Goal: Information Seeking & Learning: Learn about a topic

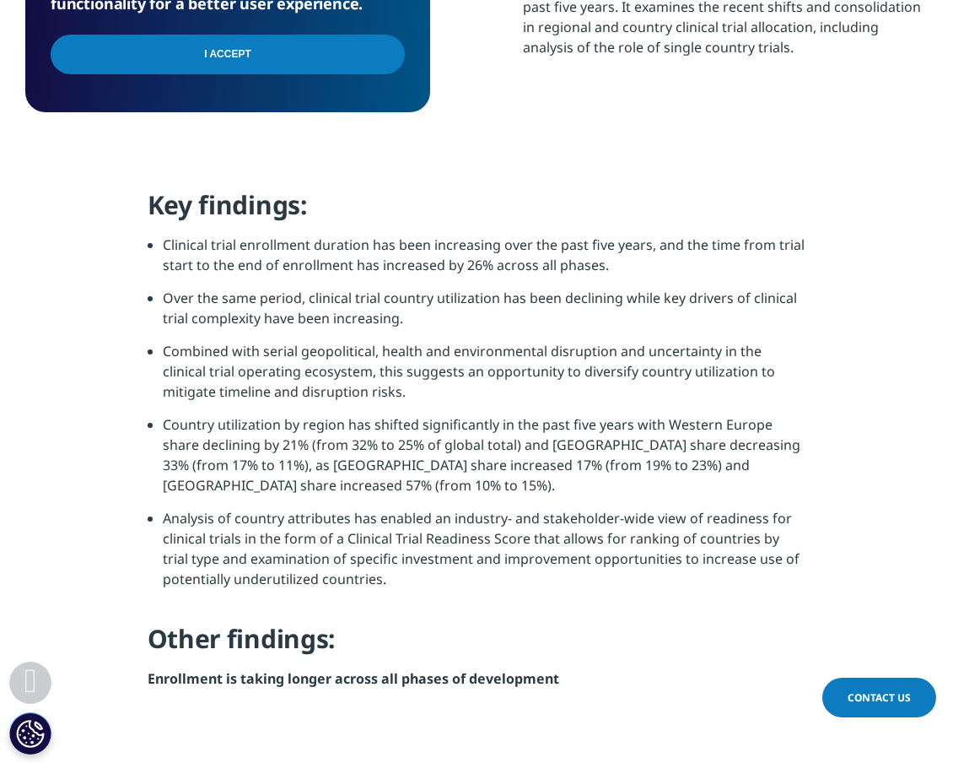
scroll to position [1412, 0]
click at [606, 437] on li "Country utilization by region has shifted significantly in the past five years …" at bounding box center [485, 460] width 644 height 94
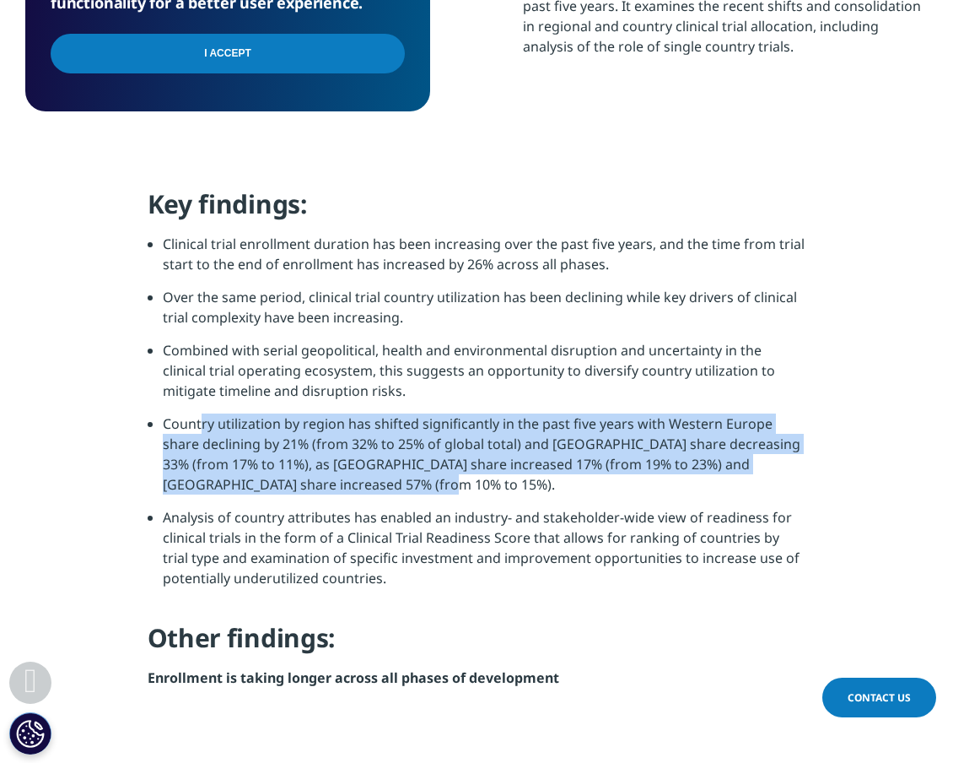
drag, startPoint x: 319, startPoint y: 482, endPoint x: 154, endPoint y: 425, distance: 173.9
click at [154, 425] on ul "Clinical trial enrollment duration has been increasing over the past five years…" at bounding box center [477, 417] width 659 height 367
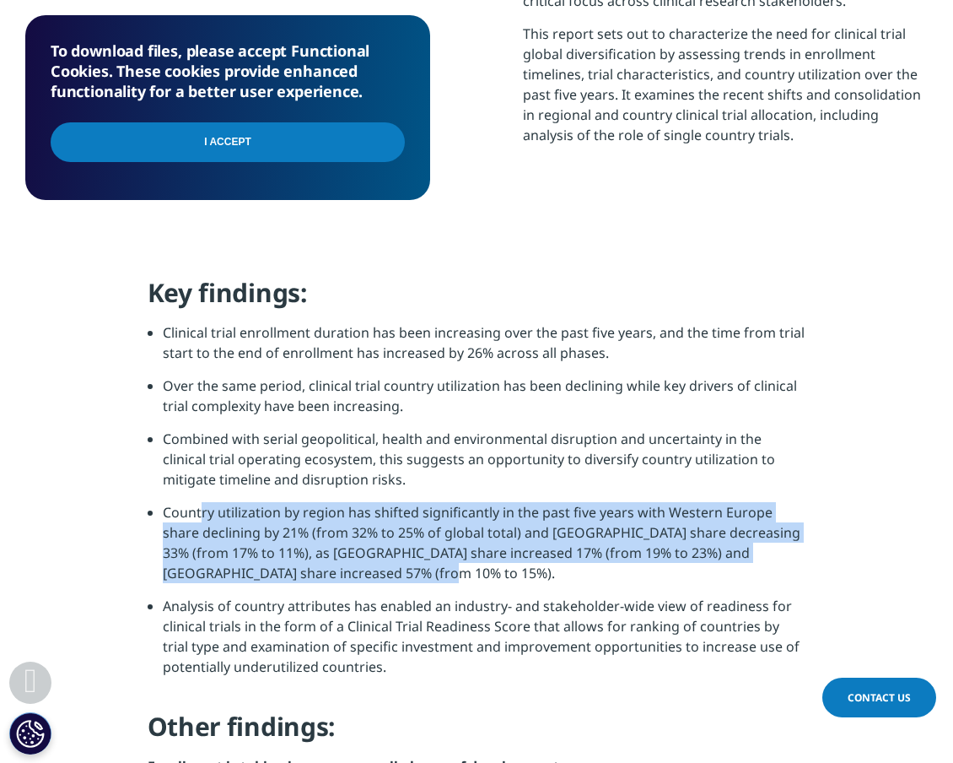
scroll to position [1259, 0]
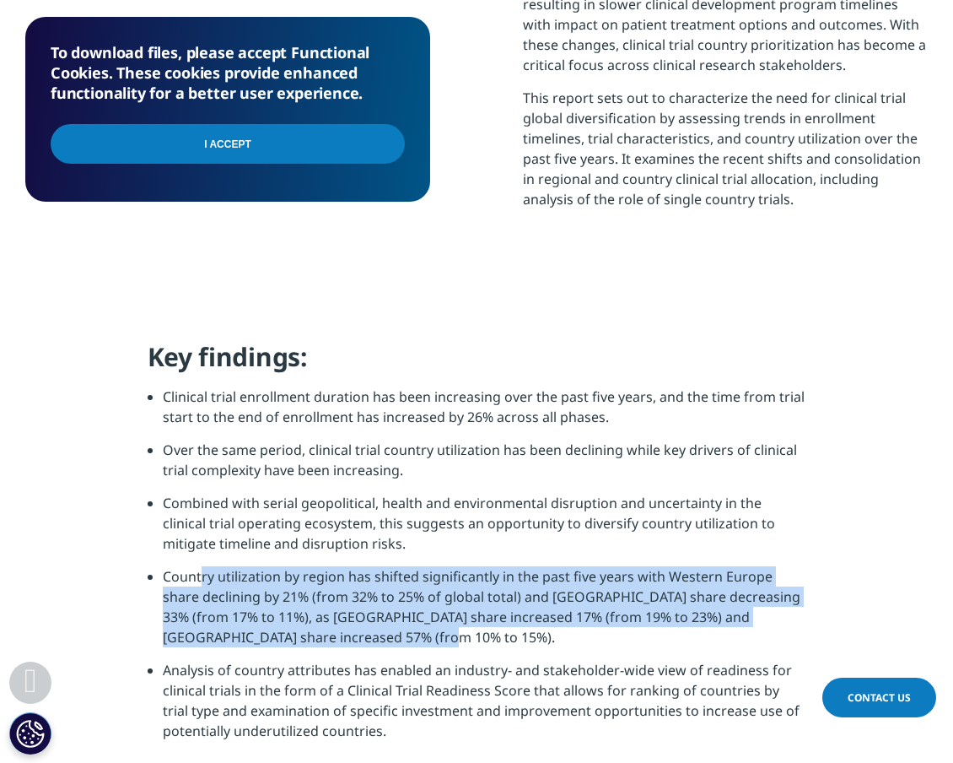
click at [357, 151] on input "I Accept" at bounding box center [228, 144] width 354 height 40
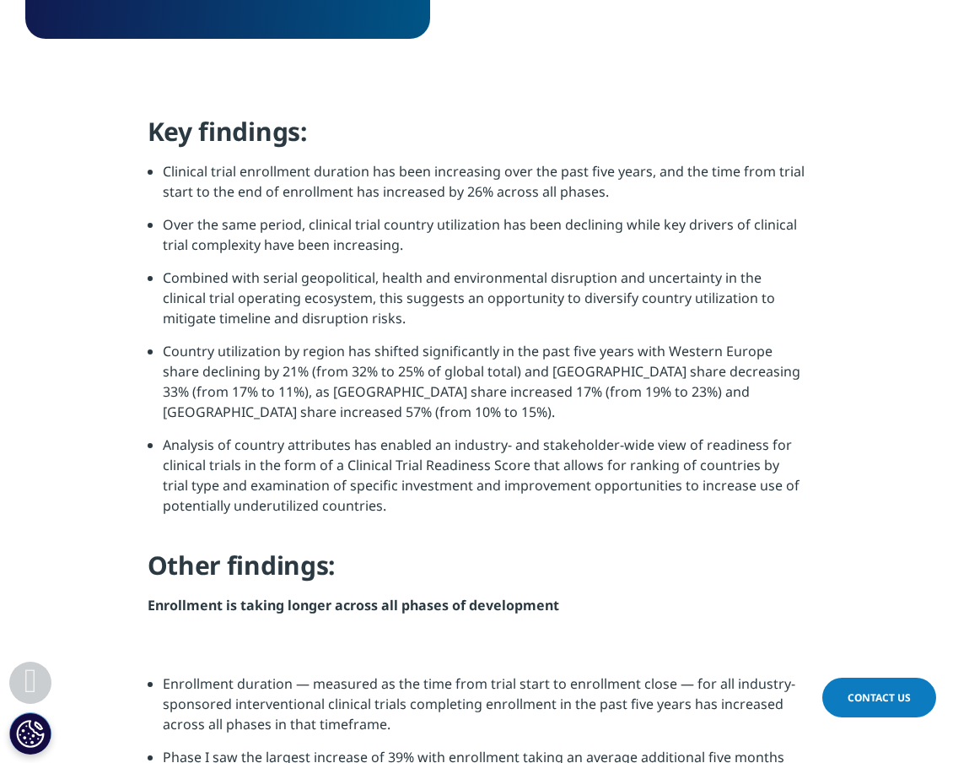
scroll to position [1988, 0]
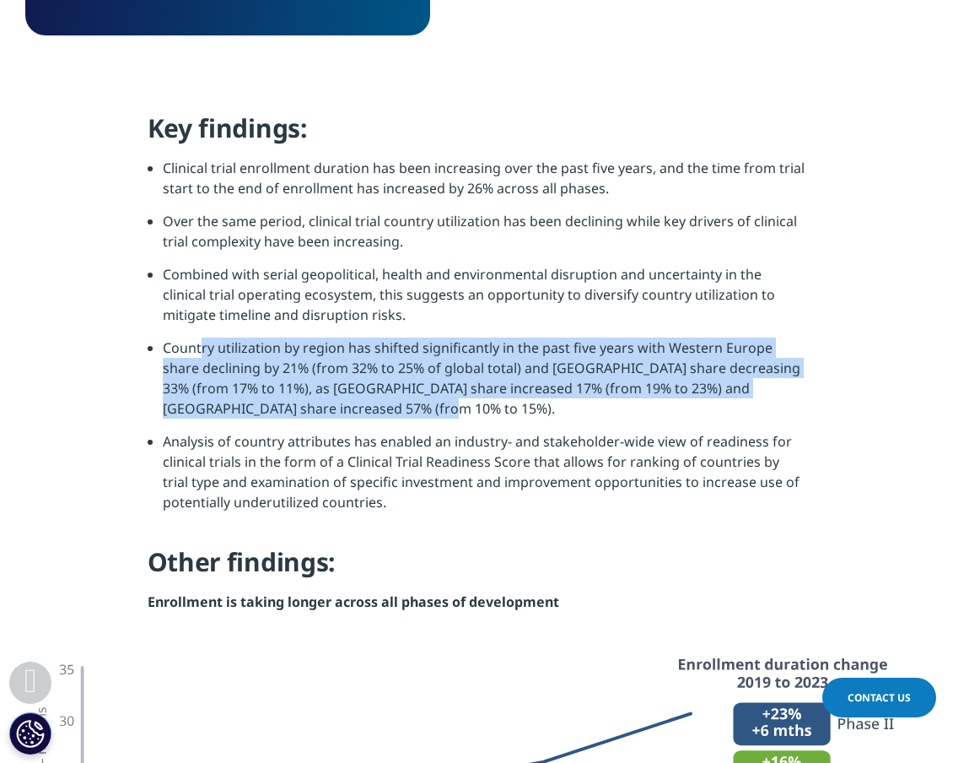
drag, startPoint x: 315, startPoint y: 413, endPoint x: 161, endPoint y: 348, distance: 166.7
click at [160, 347] on ul "Clinical trial enrollment duration has been increasing over the past five years…" at bounding box center [477, 341] width 659 height 367
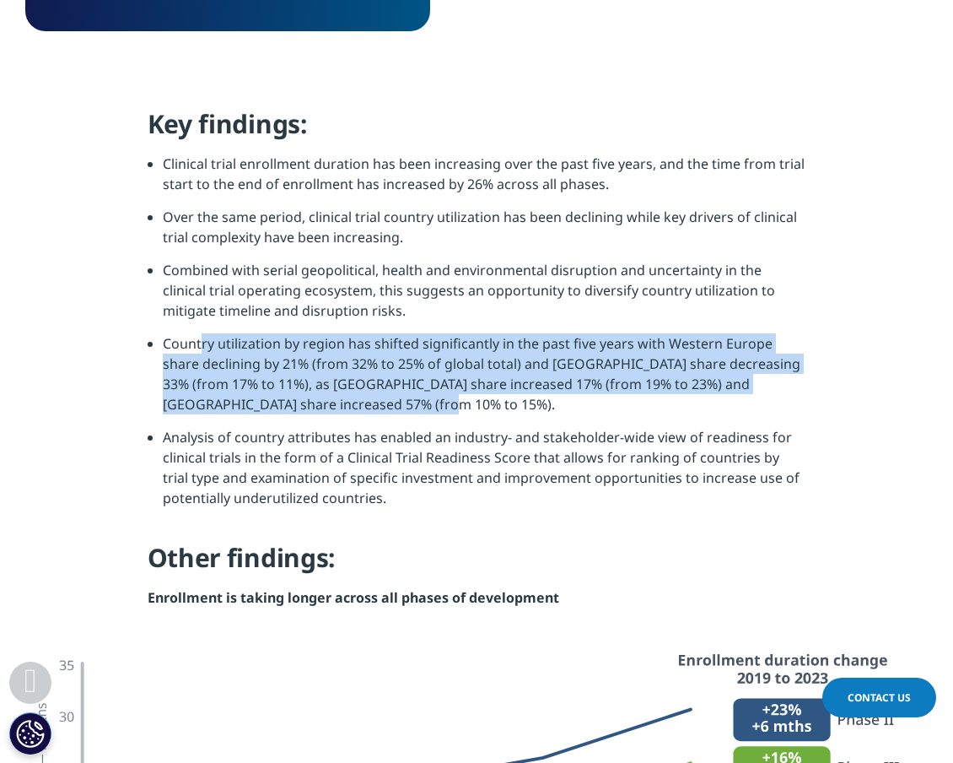
scroll to position [1991, 0]
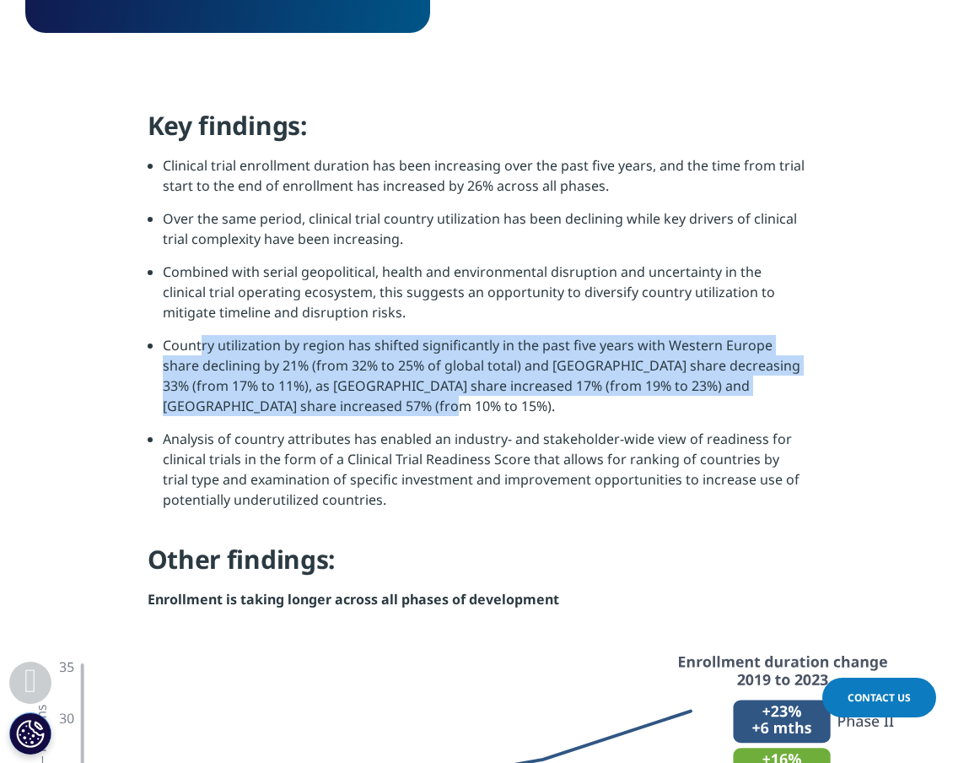
click at [457, 363] on li "Country utilization by region has shifted significantly in the past five years …" at bounding box center [485, 382] width 644 height 94
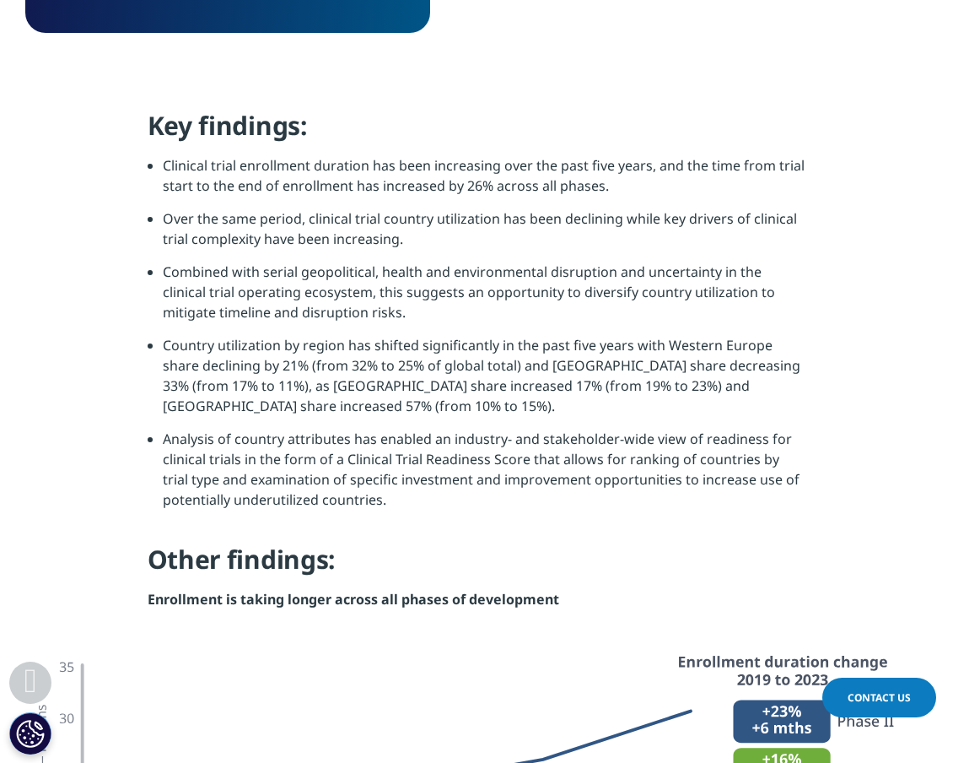
click at [533, 380] on li "Country utilization by region has shifted significantly in the past five years …" at bounding box center [485, 382] width 644 height 94
click at [326, 407] on li "Country utilization by region has shifted significantly in the past five years …" at bounding box center [485, 382] width 644 height 94
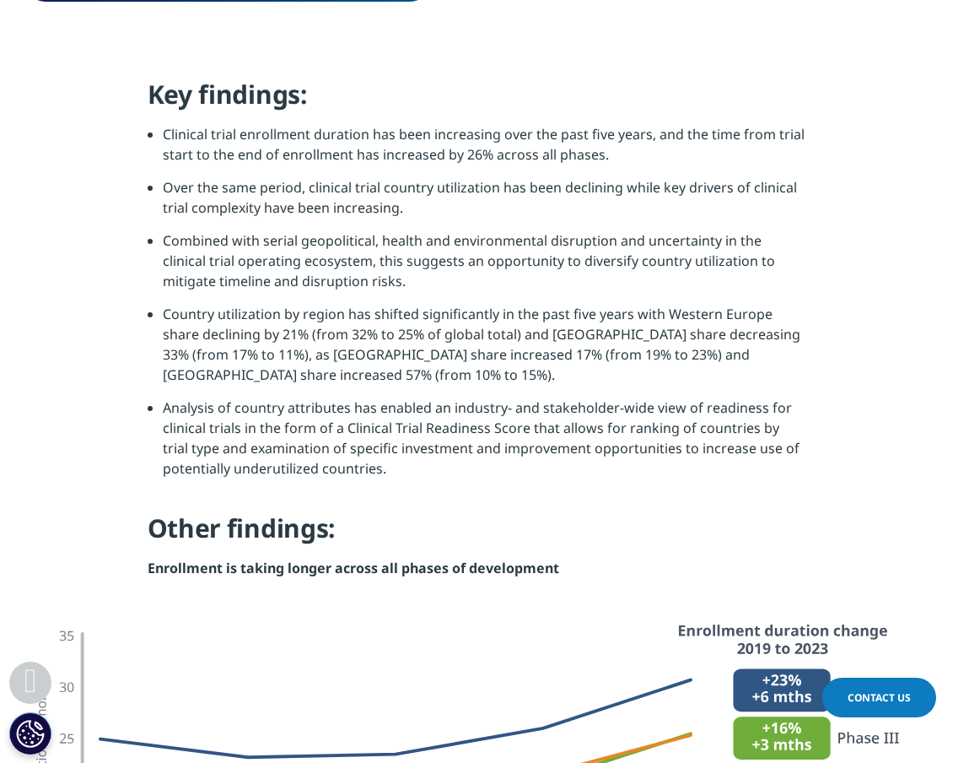
scroll to position [2021, 0]
click at [345, 151] on li "Clinical trial enrollment duration has been increasing over the past five years…" at bounding box center [485, 151] width 644 height 53
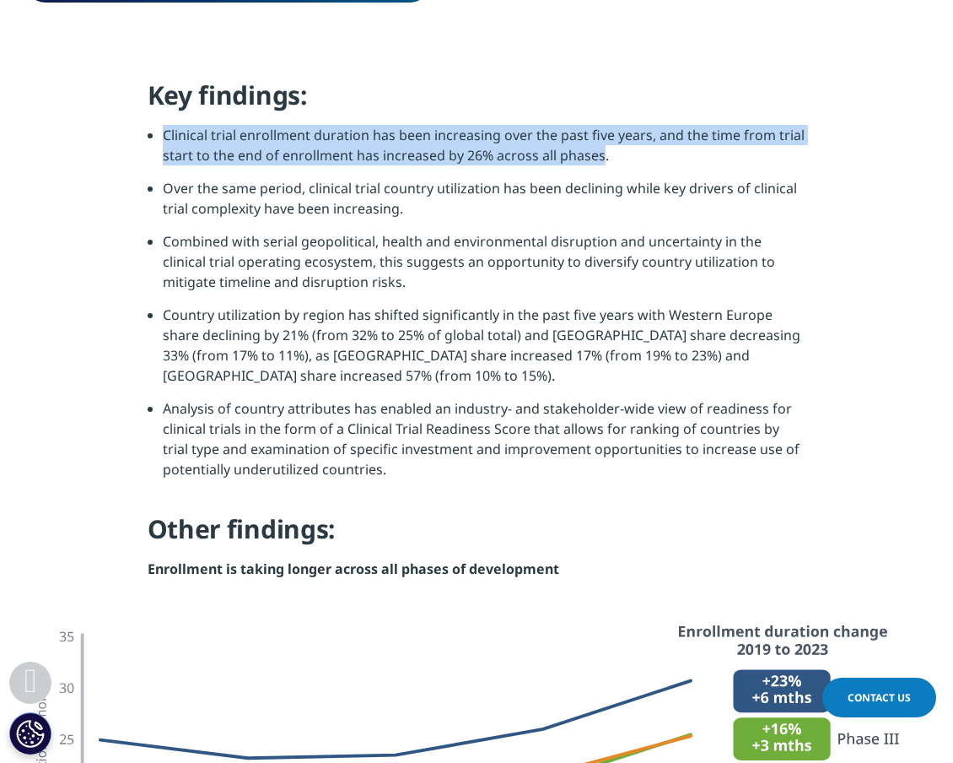
drag, startPoint x: 600, startPoint y: 155, endPoint x: 162, endPoint y: 138, distance: 438.2
click at [163, 138] on li "Clinical trial enrollment duration has been increasing over the past five years…" at bounding box center [485, 151] width 644 height 53
copy li "Clinical trial enrollment duration has been increasing over the past five years…"
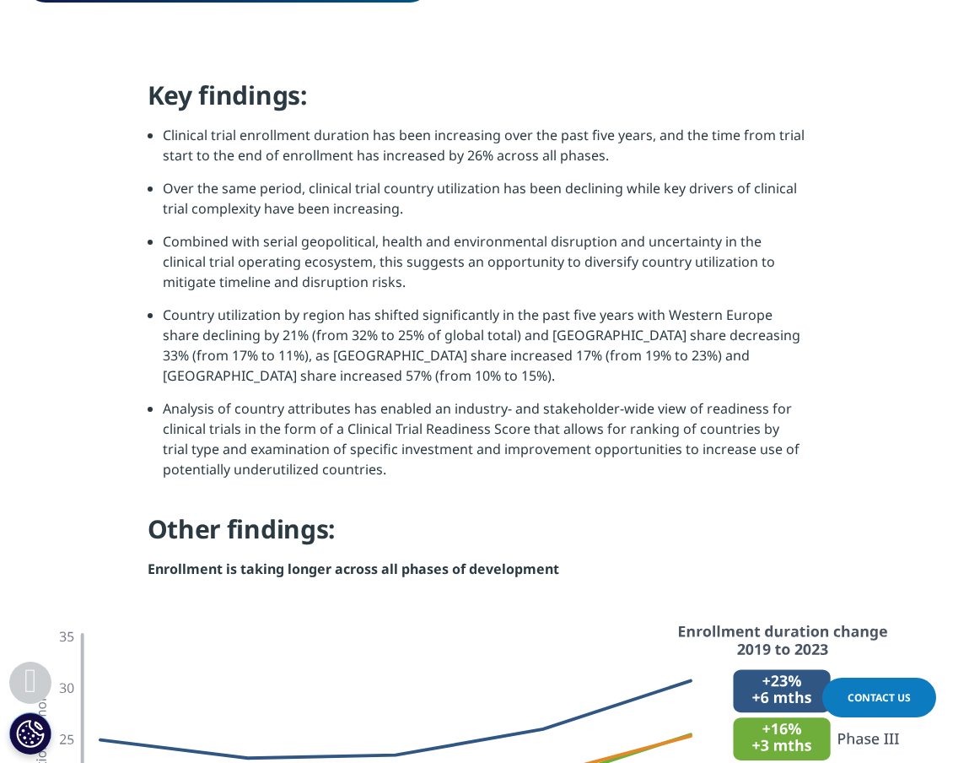
click at [633, 117] on h4 "Key findings:" at bounding box center [477, 101] width 659 height 46
click at [605, 154] on li "Clinical trial enrollment duration has been increasing over the past five years…" at bounding box center [485, 151] width 644 height 53
drag, startPoint x: 605, startPoint y: 159, endPoint x: 505, endPoint y: 150, distance: 100.0
click at [505, 150] on li "Clinical trial enrollment duration has been increasing over the past five years…" at bounding box center [485, 151] width 644 height 53
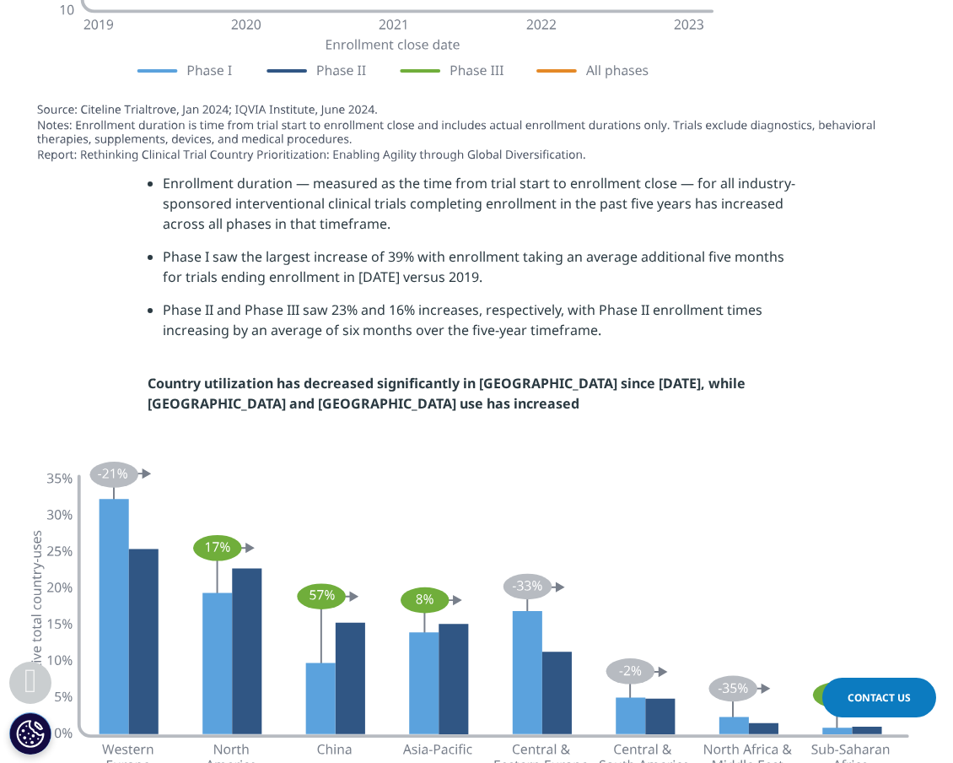
scroll to position [2911, 0]
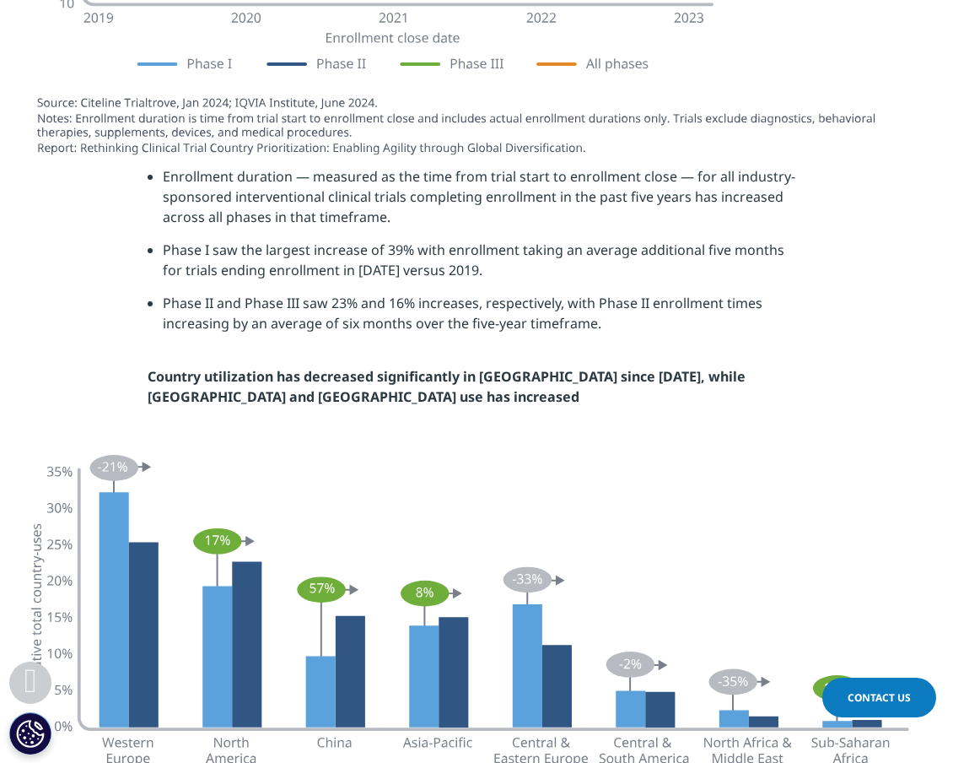
click at [585, 193] on li "Enrollment duration — measured as the time from trial start to enrollment close…" at bounding box center [485, 202] width 644 height 73
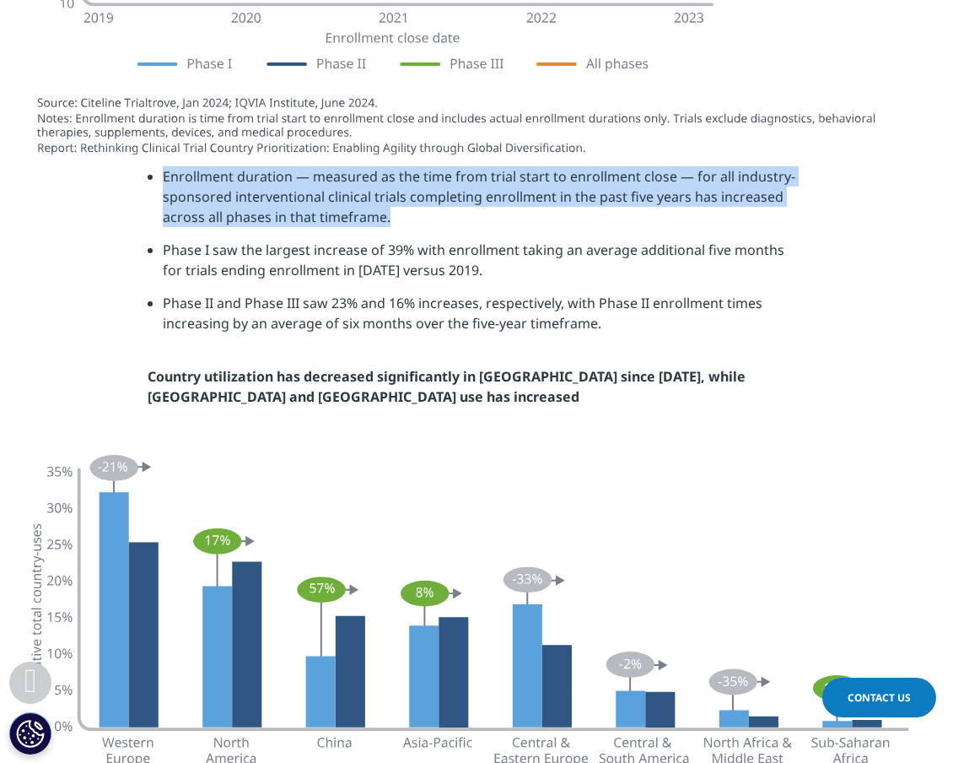
drag, startPoint x: 387, startPoint y: 223, endPoint x: 166, endPoint y: 177, distance: 225.7
click at [165, 177] on li "Enrollment duration — measured as the time from trial start to enrollment close…" at bounding box center [485, 202] width 644 height 73
copy li "Enrollment duration — measured as the time from trial start to enrollment close…"
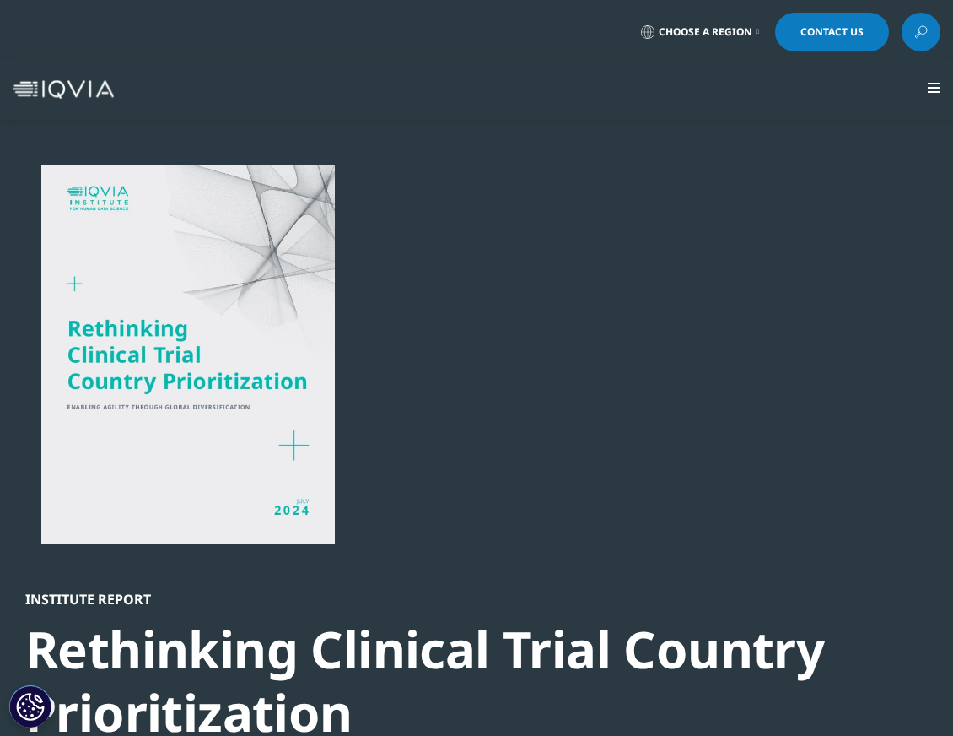
scroll to position [2911, 0]
